Goal: Obtain resource: Obtain resource

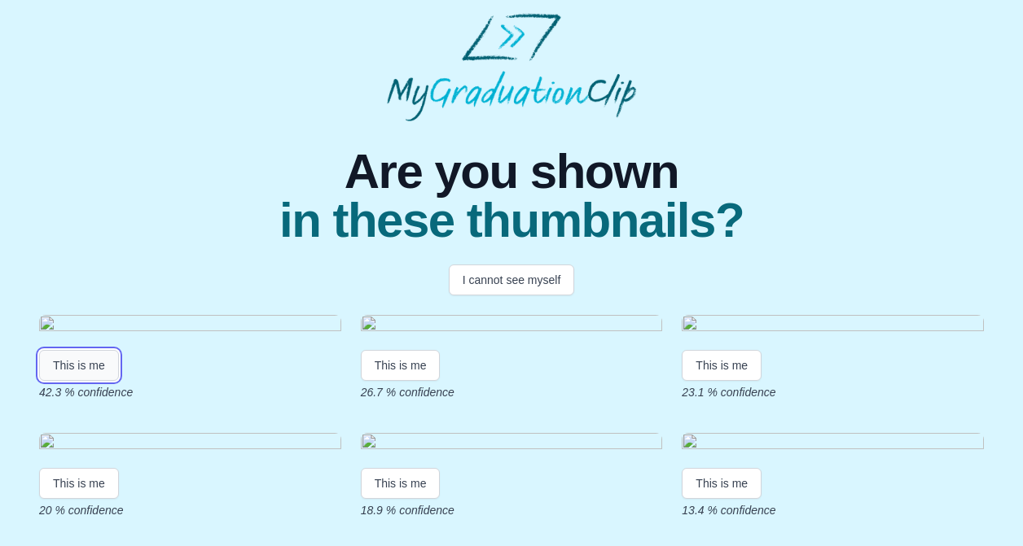
click at [84, 381] on button "This is me" at bounding box center [79, 365] width 80 height 31
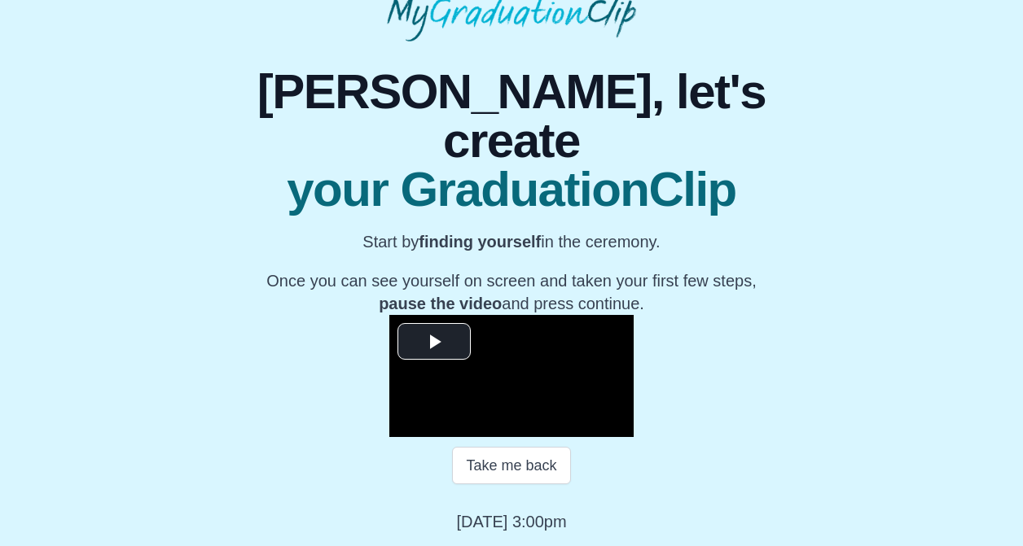
scroll to position [197, 0]
click at [434, 342] on span "Video Player" at bounding box center [434, 342] width 0 height 0
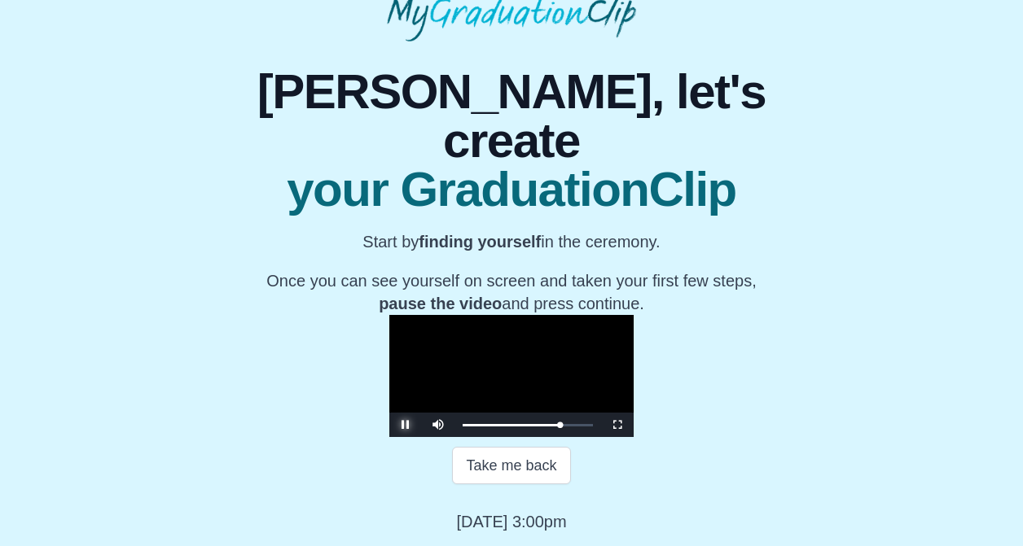
click at [406, 425] on span "Video Player" at bounding box center [406, 425] width 0 height 0
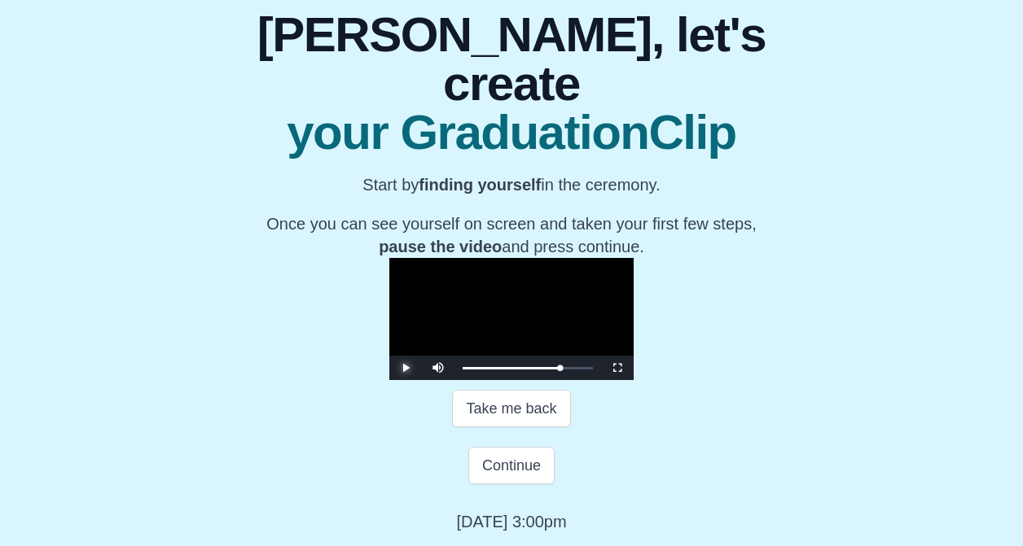
scroll to position [254, 0]
click at [526, 467] on button "Continue" at bounding box center [511, 465] width 86 height 37
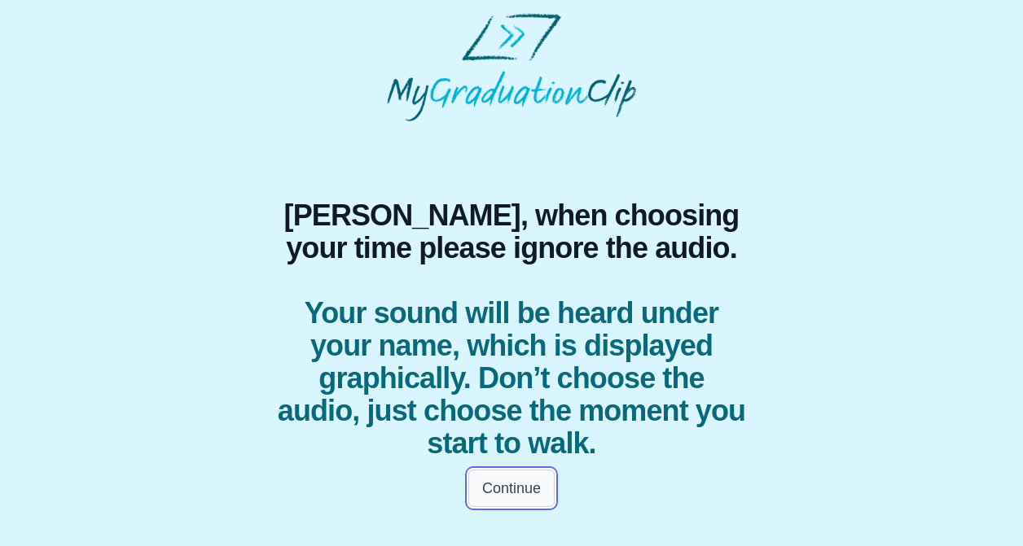
click at [546, 492] on button "Continue" at bounding box center [511, 488] width 86 height 37
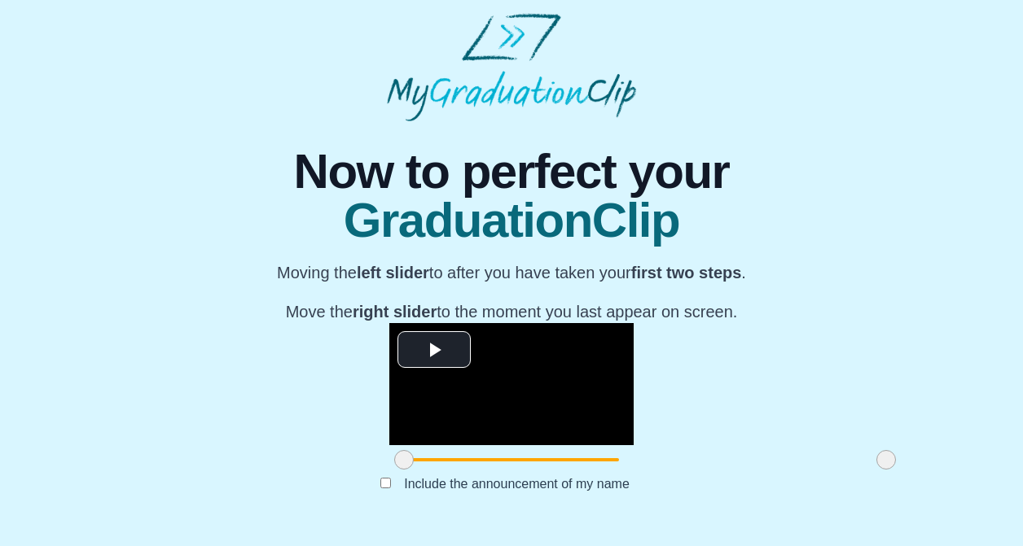
scroll to position [158, 0]
drag, startPoint x: 275, startPoint y: 464, endPoint x: 261, endPoint y: 463, distance: 14.7
click at [389, 463] on div at bounding box center [403, 459] width 29 height 29
